Goal: Task Accomplishment & Management: Complete application form

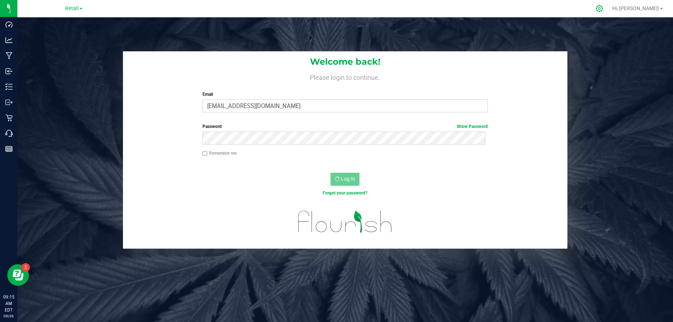
click at [603, 8] on icon at bounding box center [599, 9] width 8 height 8
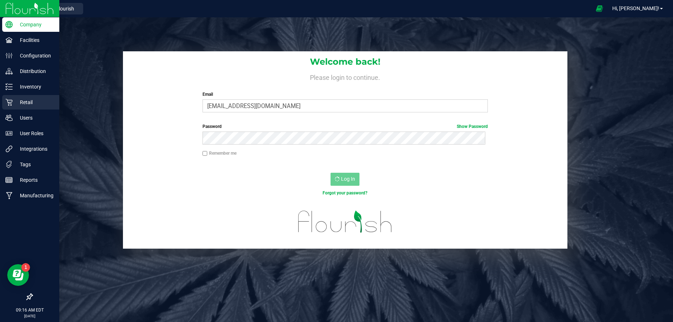
click at [26, 104] on p "Retail" at bounding box center [34, 102] width 43 height 9
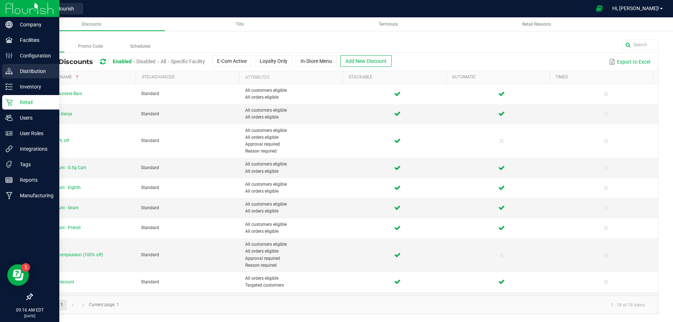
click at [27, 70] on p "Distribution" at bounding box center [34, 71] width 43 height 9
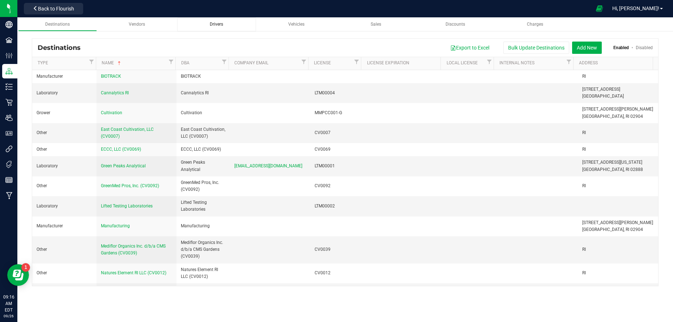
click at [219, 23] on span "Drivers" at bounding box center [216, 24] width 13 height 5
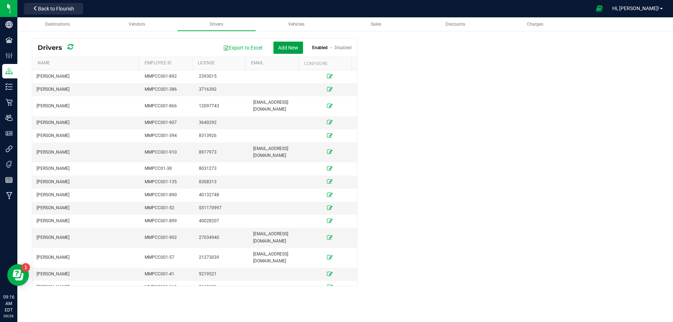
click at [282, 47] on button "Add New" at bounding box center [288, 48] width 30 height 12
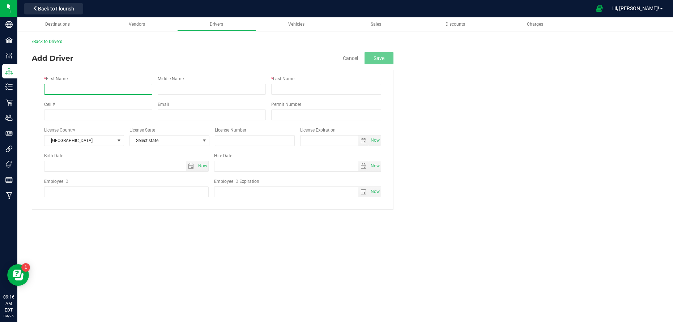
click at [77, 90] on input "* First Name" at bounding box center [98, 89] width 108 height 11
type input "[PERSON_NAME]"
type input "4019192192"
type input "[EMAIL_ADDRESS][DOMAIN_NAME]"
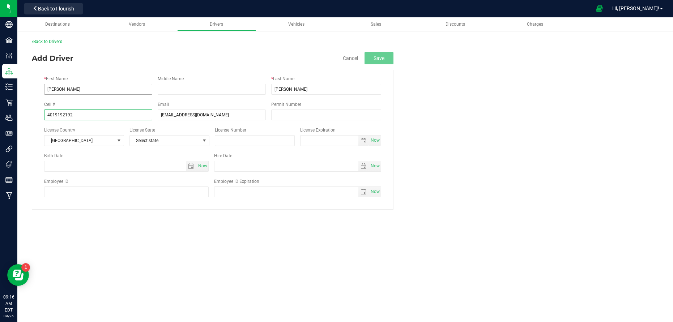
type input "[PHONE_NUMBER]"
click at [91, 115] on input "[PHONE_NUMBER]" at bounding box center [98, 115] width 108 height 11
click at [152, 143] on span "Select state" at bounding box center [165, 141] width 70 height 10
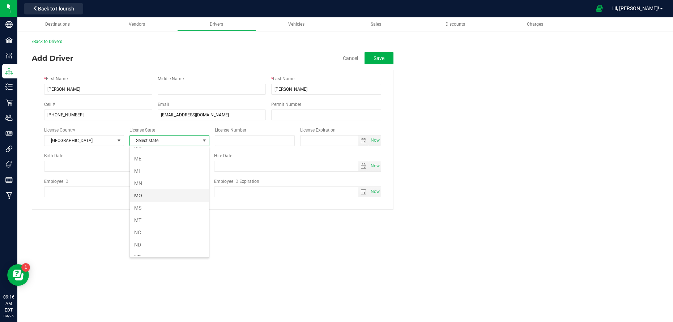
scroll to position [289, 0]
click at [151, 195] on li "NC" at bounding box center [169, 196] width 79 height 12
click at [231, 142] on input "text" at bounding box center [255, 140] width 80 height 11
type input "41057959"
click at [341, 140] on input "text" at bounding box center [329, 141] width 58 height 10
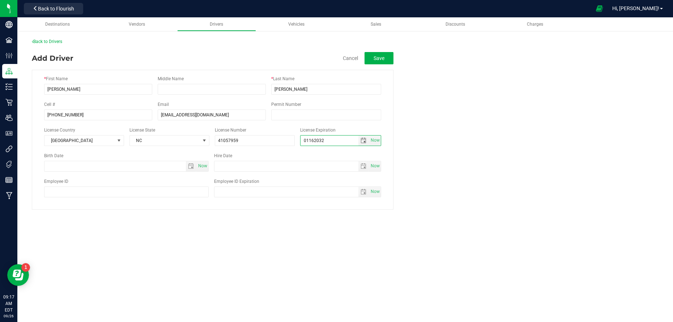
click at [297, 144] on div "License Number 41057959" at bounding box center [257, 136] width 85 height 19
click at [317, 141] on input "01162032" at bounding box center [329, 141] width 58 height 10
click at [383, 138] on div "* First Name [PERSON_NAME] Middle Name * Last Name [GEOGRAPHIC_DATA] Cell # [PH…" at bounding box center [212, 140] width 361 height 140
click at [331, 143] on input "01162032" at bounding box center [329, 141] width 58 height 10
click at [365, 142] on span "select" at bounding box center [363, 141] width 6 height 6
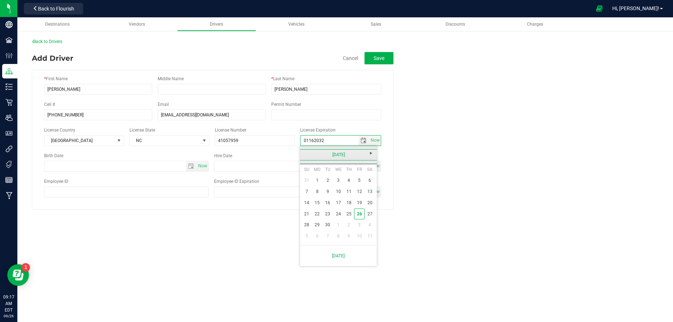
click at [348, 154] on link "[DATE]" at bounding box center [339, 154] width 78 height 11
click at [338, 153] on link "2025" at bounding box center [339, 154] width 78 height 11
click at [371, 154] on span "Next" at bounding box center [371, 153] width 6 height 6
click at [364, 173] on link "2032" at bounding box center [366, 174] width 18 height 18
click at [310, 173] on link "Jan" at bounding box center [310, 174] width 18 height 18
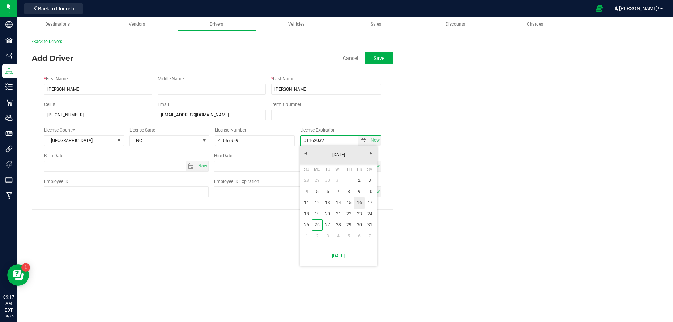
click at [359, 203] on link "16" at bounding box center [359, 202] width 10 height 11
type input "[DATE]"
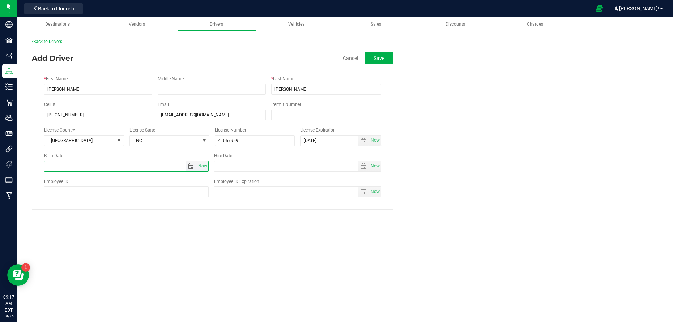
click at [134, 166] on input "text" at bounding box center [114, 166] width 141 height 10
click at [191, 167] on span "select" at bounding box center [191, 166] width 6 height 6
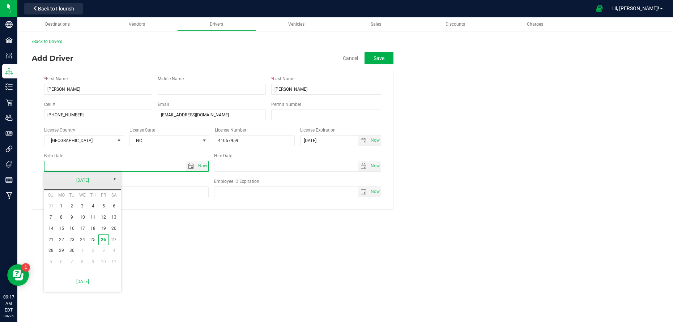
click at [83, 179] on link "[DATE]" at bounding box center [83, 180] width 78 height 11
click at [77, 180] on link "2025" at bounding box center [83, 180] width 78 height 11
click at [52, 178] on link "[DATE]-[DATE]" at bounding box center [83, 180] width 78 height 11
click at [56, 200] on link "[DATE] - [DATE]" at bounding box center [55, 200] width 18 height 18
click at [73, 241] on link "1998" at bounding box center [73, 241] width 18 height 18
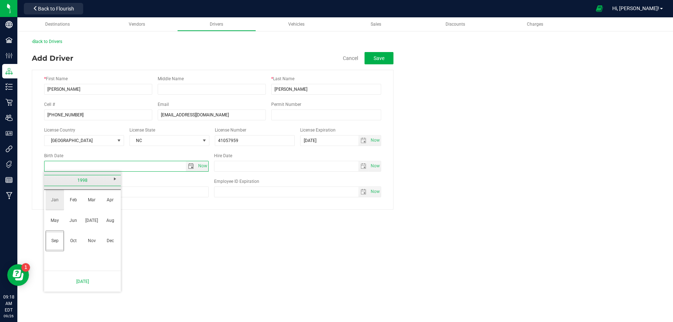
click at [57, 200] on link "Jan" at bounding box center [55, 200] width 18 height 18
click at [104, 228] on link "16" at bounding box center [103, 228] width 10 height 11
type input "[DATE]"
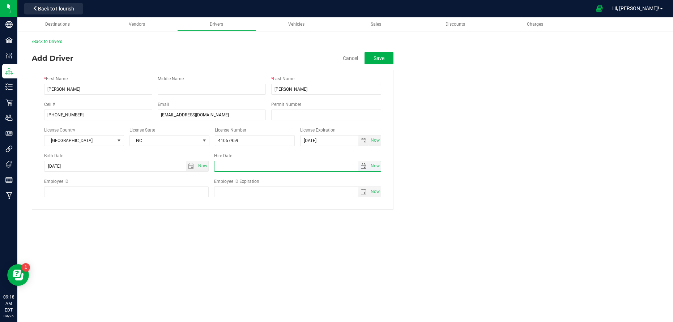
click at [258, 164] on input "text" at bounding box center [286, 166] width 144 height 10
click at [364, 165] on span "select" at bounding box center [363, 166] width 6 height 6
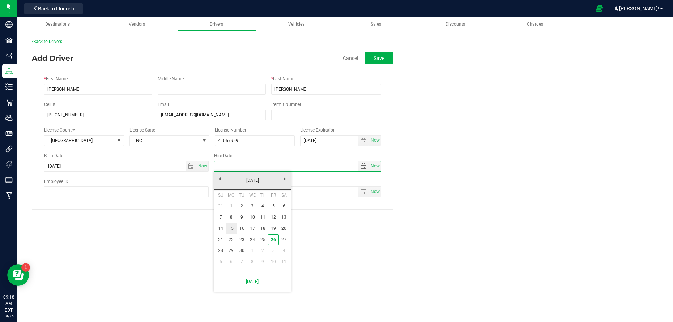
click at [231, 228] on link "15" at bounding box center [231, 228] width 10 height 11
type input "[DATE]"
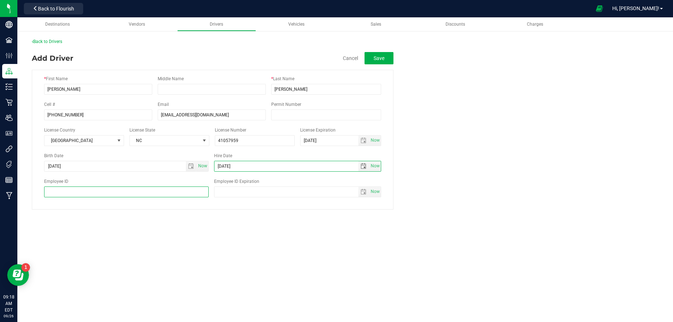
click at [111, 192] on input "Employee ID" at bounding box center [126, 191] width 164 height 11
click at [85, 191] on input "MMPCC001-910" at bounding box center [126, 191] width 164 height 11
type input "MMPCC001-912"
click at [340, 233] on div "Destinations Vendors Drivers Vehicles Sales Discounts Charges Back to Drivers A…" at bounding box center [344, 169] width 655 height 305
click at [383, 56] on button "Save" at bounding box center [378, 58] width 29 height 12
